Goal: Information Seeking & Learning: Learn about a topic

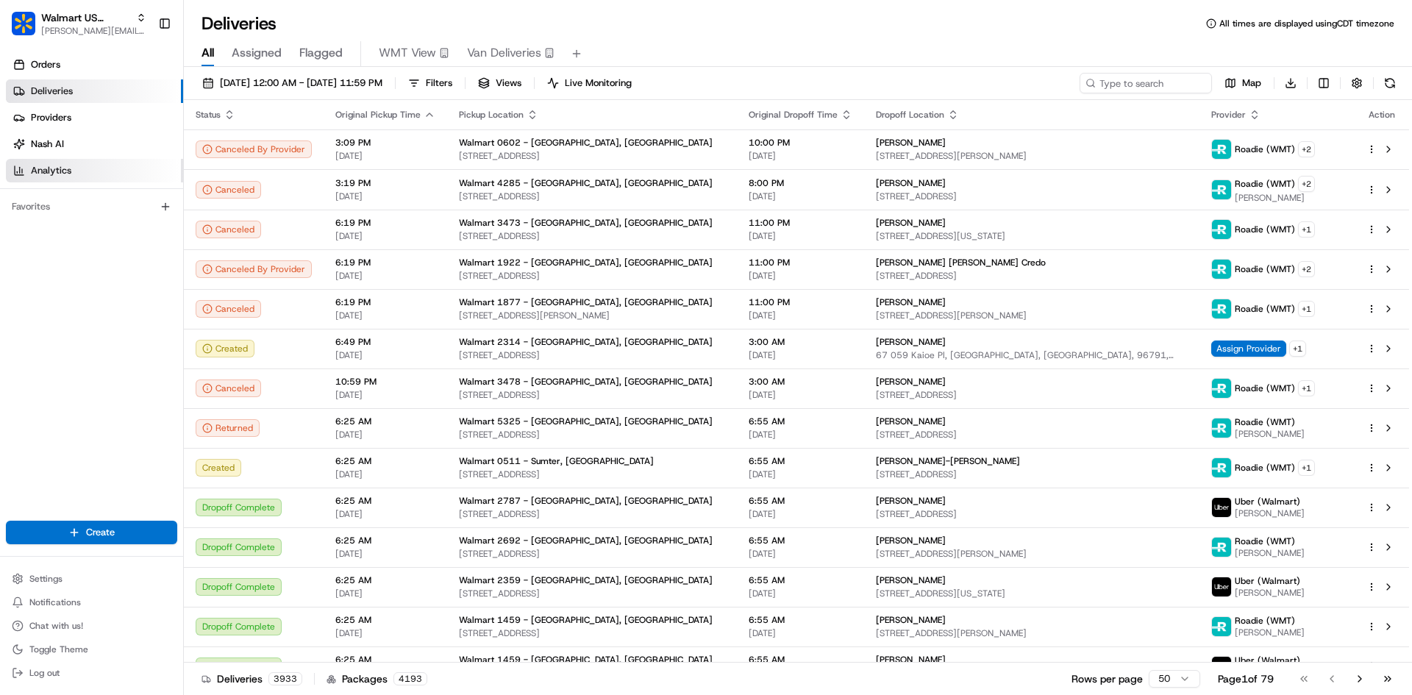
click at [103, 165] on link "Analytics" at bounding box center [94, 171] width 177 height 24
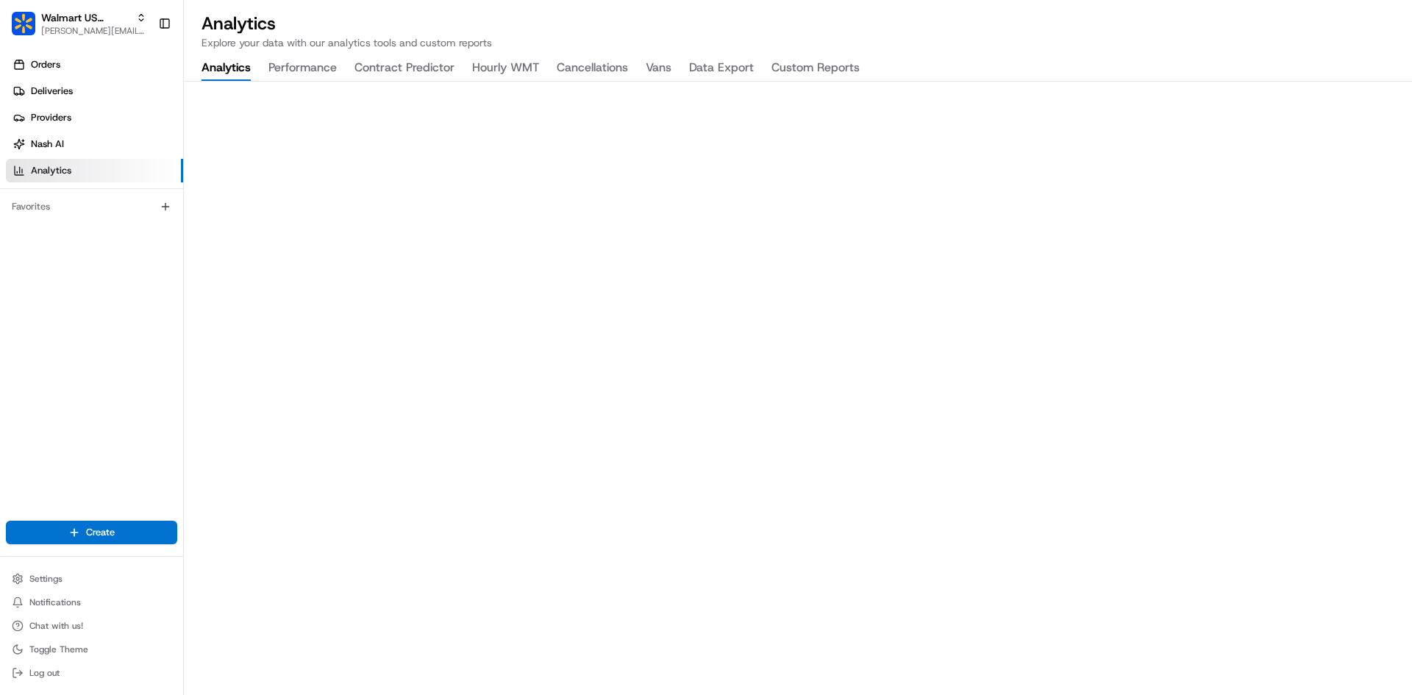
click at [311, 69] on button "Performance" at bounding box center [302, 68] width 68 height 25
click at [413, 75] on button "Contract Predictor" at bounding box center [405, 68] width 100 height 25
click at [113, 67] on link "Orders" at bounding box center [94, 65] width 177 height 24
